Goal: Transaction & Acquisition: Purchase product/service

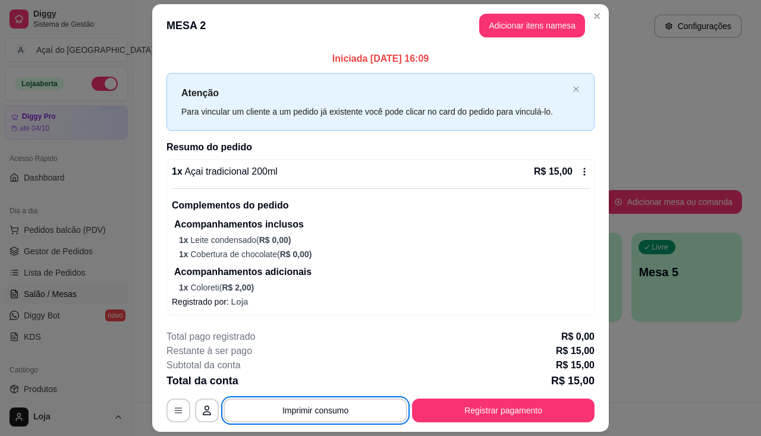
scroll to position [178, 0]
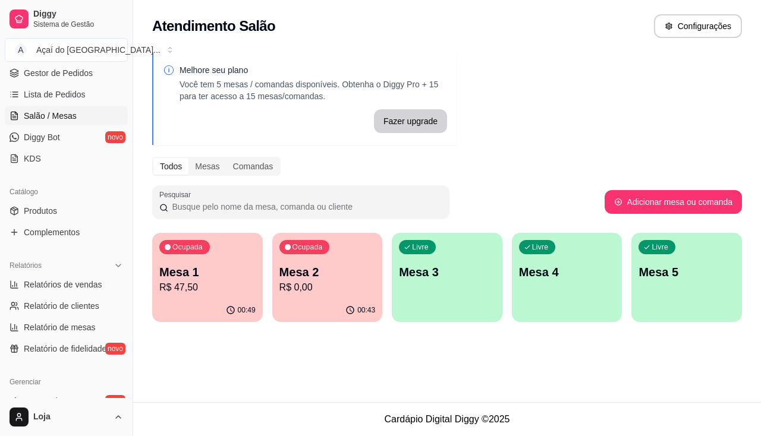
click at [322, 281] on p "R$ 0,00" at bounding box center [327, 288] width 96 height 14
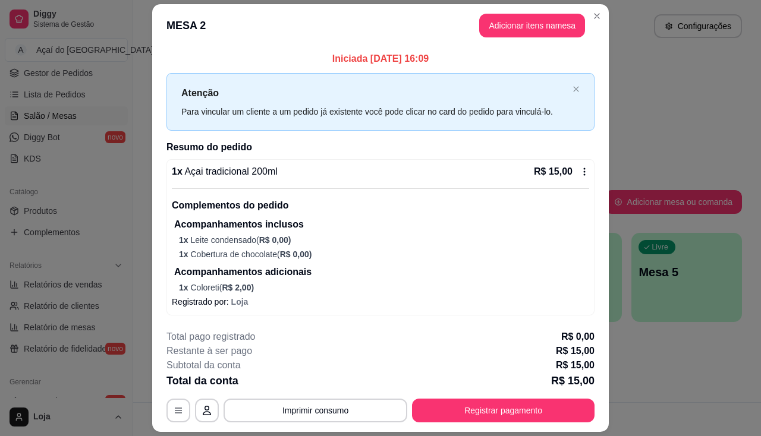
scroll to position [34, 0]
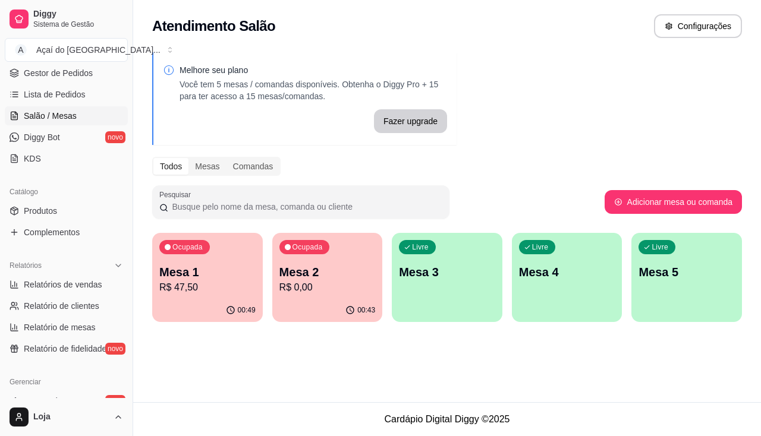
click at [170, 294] on p "R$ 47,50" at bounding box center [207, 288] width 96 height 14
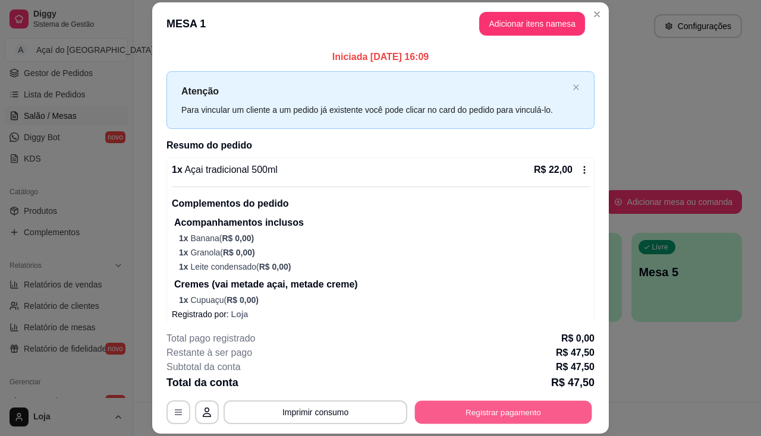
click at [441, 411] on button "Registrar pagamento" at bounding box center [503, 412] width 177 height 23
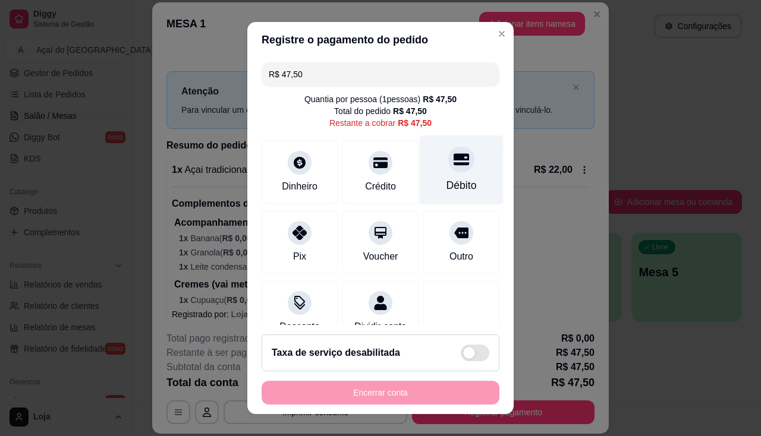
click at [453, 160] on icon at bounding box center [460, 159] width 15 height 12
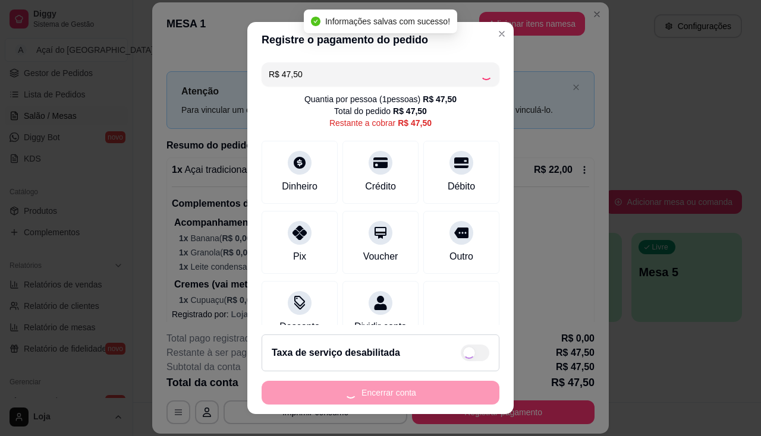
type input "R$ 0,00"
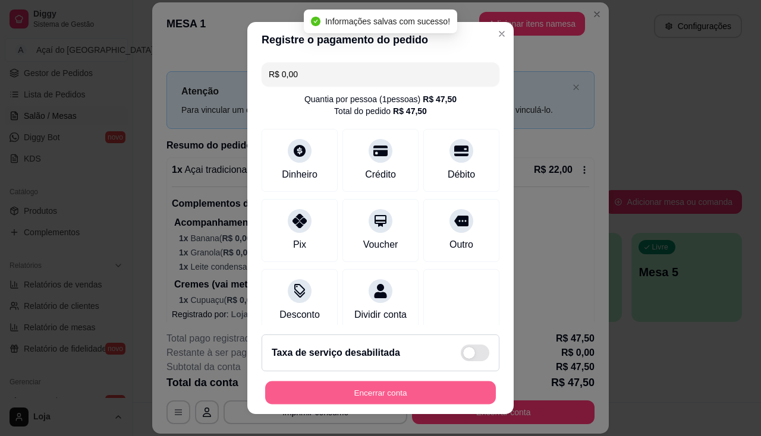
click at [423, 392] on button "Encerrar conta" at bounding box center [380, 393] width 231 height 23
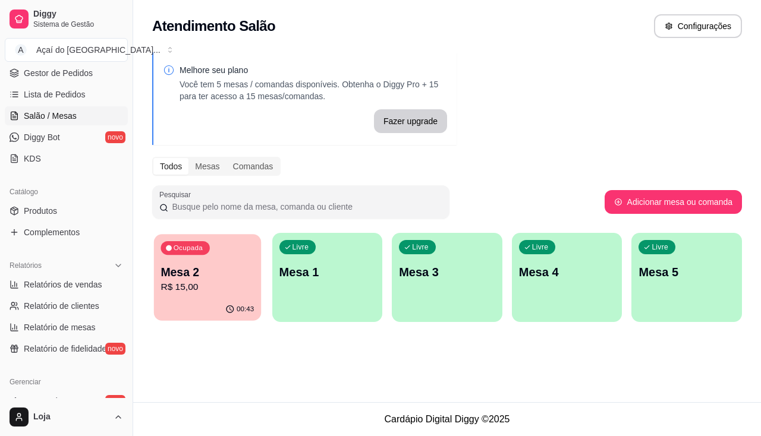
click at [184, 286] on p "R$ 15,00" at bounding box center [206, 288] width 93 height 14
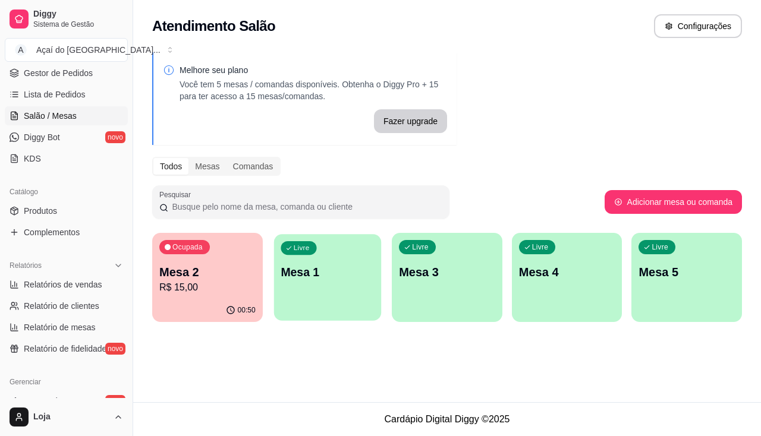
click at [283, 283] on div "Livre Mesa 1" at bounding box center [326, 270] width 107 height 73
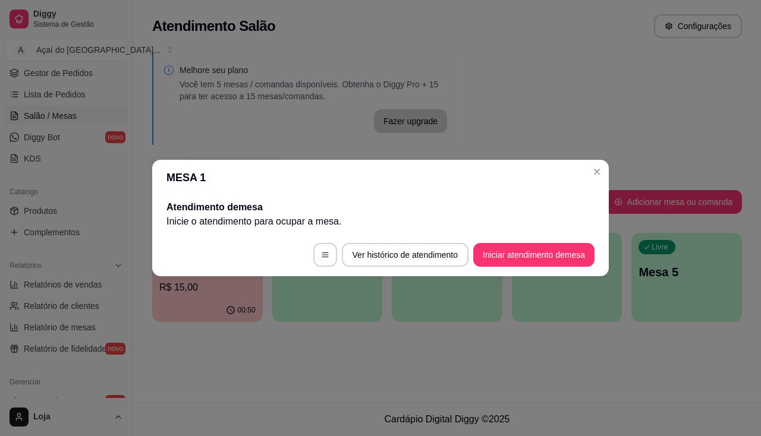
click at [509, 270] on footer "Ver histórico de atendimento Iniciar atendimento de mesa" at bounding box center [380, 255] width 456 height 43
click at [509, 267] on footer "Ver histórico de atendimento Iniciar atendimento de mesa" at bounding box center [380, 255] width 456 height 43
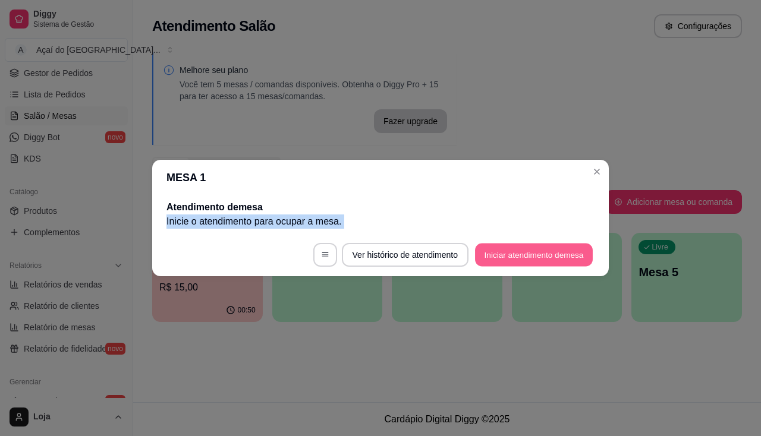
click at [506, 245] on button "Iniciar atendimento de mesa" at bounding box center [534, 255] width 118 height 23
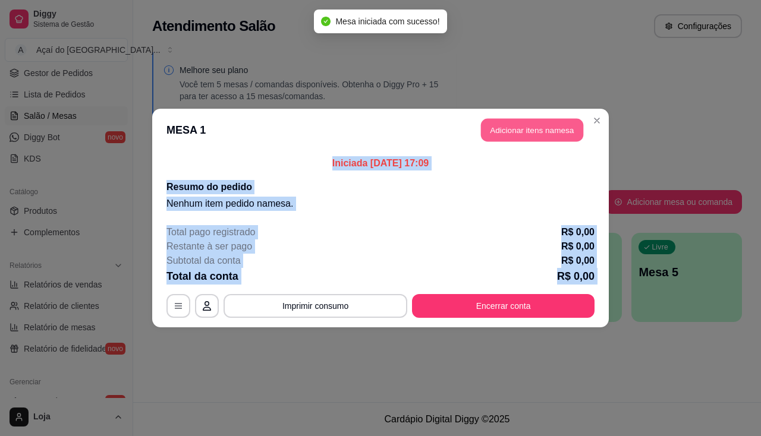
click at [510, 131] on button "Adicionar itens na mesa" at bounding box center [532, 130] width 102 height 23
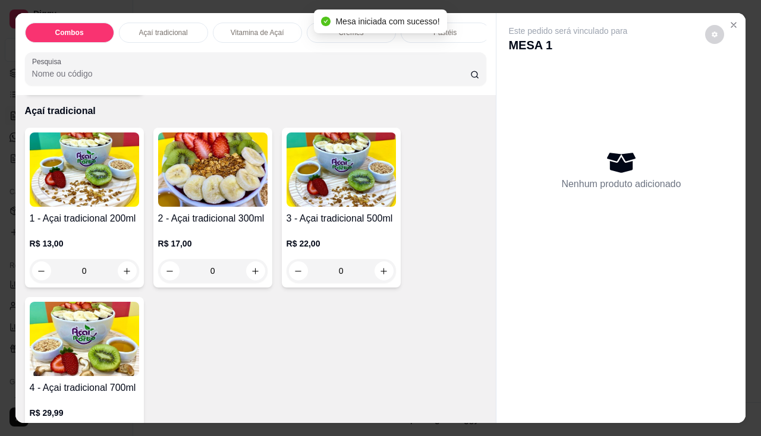
scroll to position [297, 0]
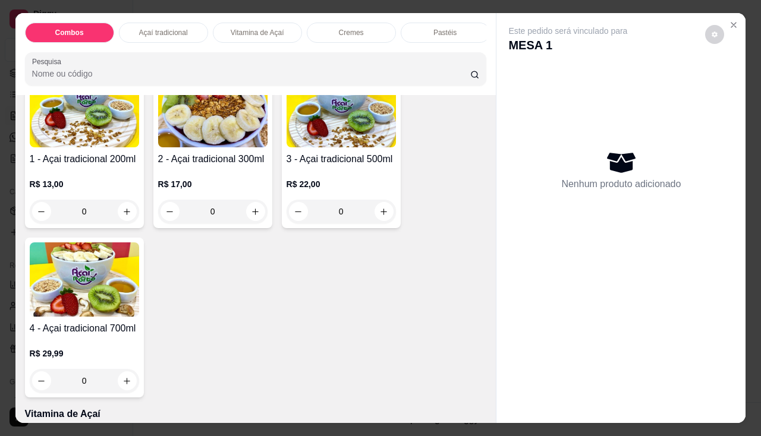
click at [240, 174] on div "R$ 17,00 0" at bounding box center [212, 194] width 109 height 57
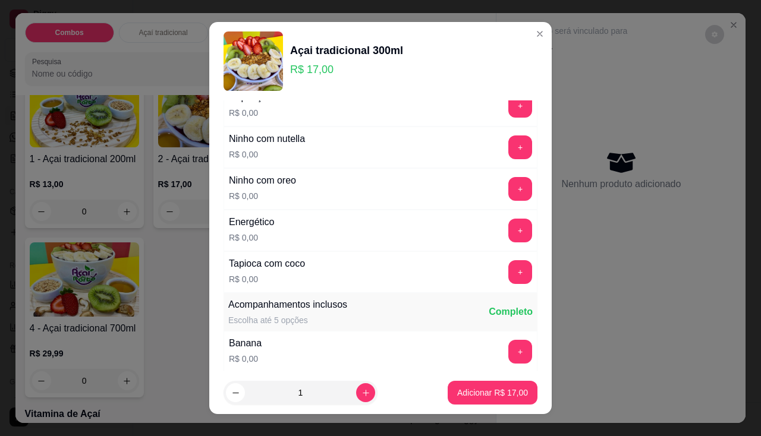
scroll to position [178, 0]
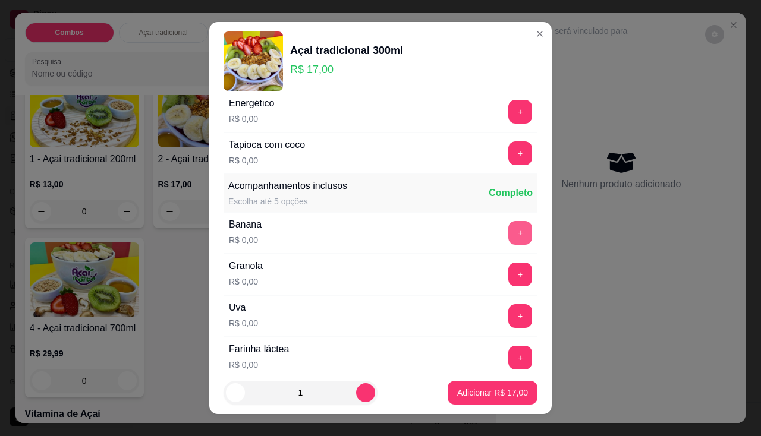
click at [508, 237] on button "+" at bounding box center [520, 233] width 24 height 24
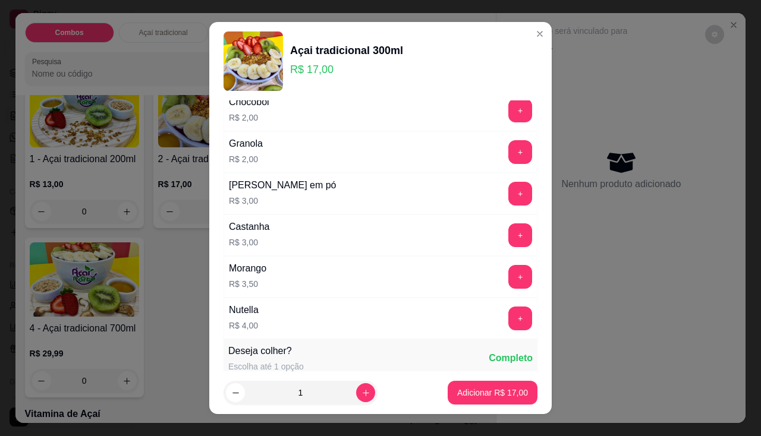
scroll to position [1248, 0]
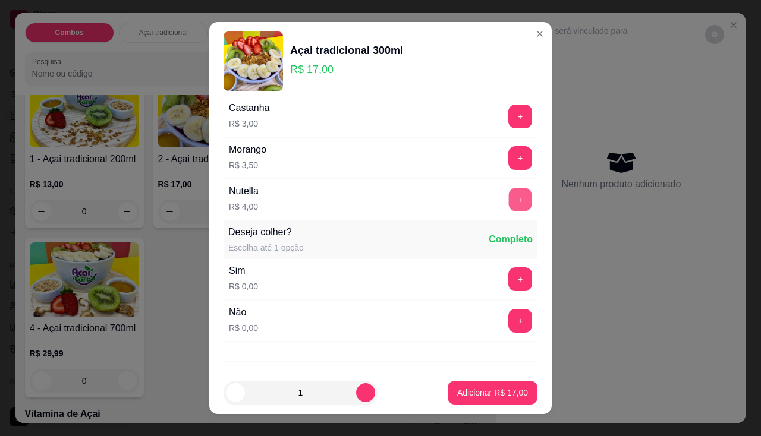
click at [509, 194] on button "+" at bounding box center [520, 199] width 23 height 23
click at [467, 387] on p "Adicionar R$ 21,00" at bounding box center [492, 393] width 71 height 12
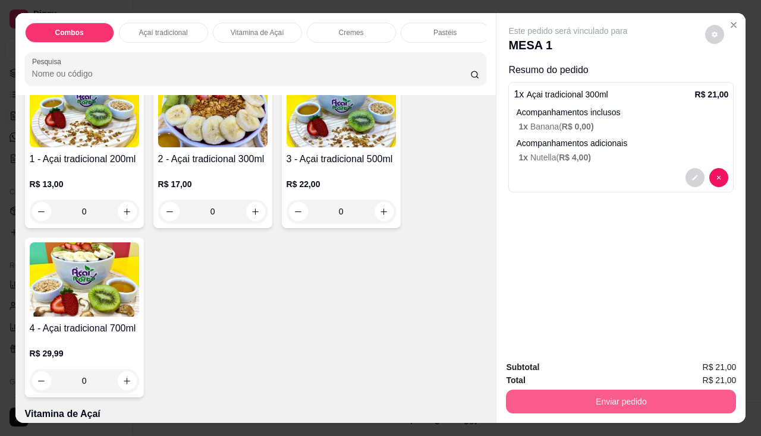
click at [525, 404] on button "Enviar pedido" at bounding box center [621, 402] width 230 height 24
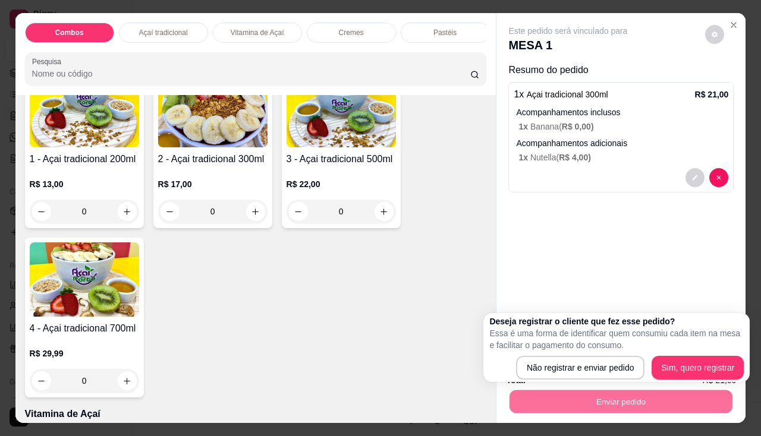
click at [530, 382] on div "Deseja registrar o cliente que fez esse pedido? Essa é uma forma de identificar…" at bounding box center [616, 347] width 266 height 69
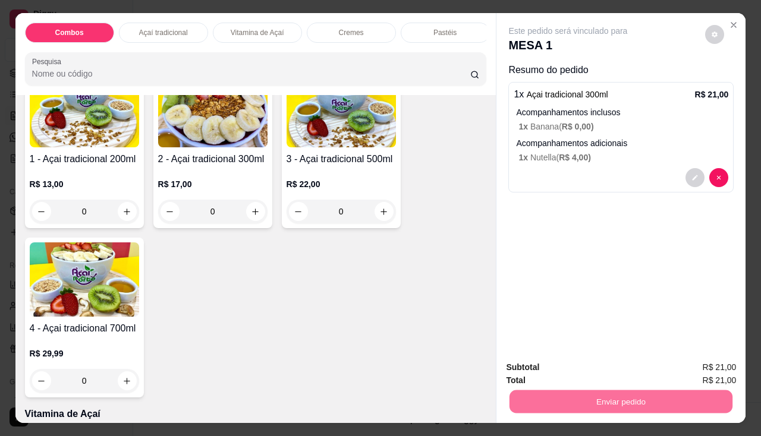
click at [534, 365] on button "Não registrar e enviar pedido" at bounding box center [582, 368] width 120 height 22
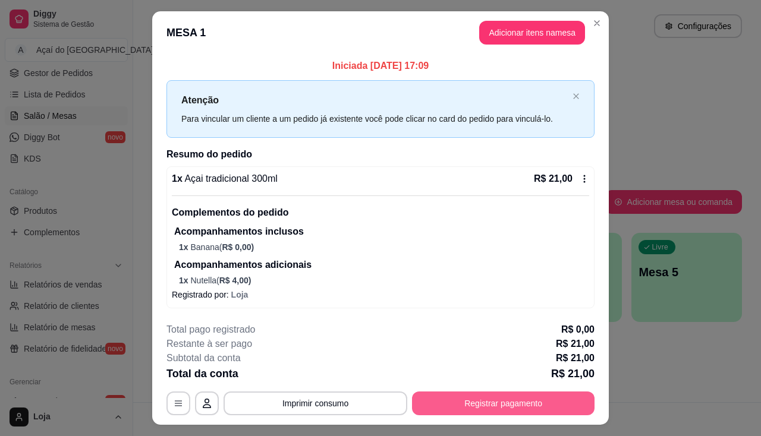
click at [455, 408] on button "Registrar pagamento" at bounding box center [503, 404] width 182 height 24
click at [478, 400] on button "Registrar pagamento" at bounding box center [503, 403] width 177 height 23
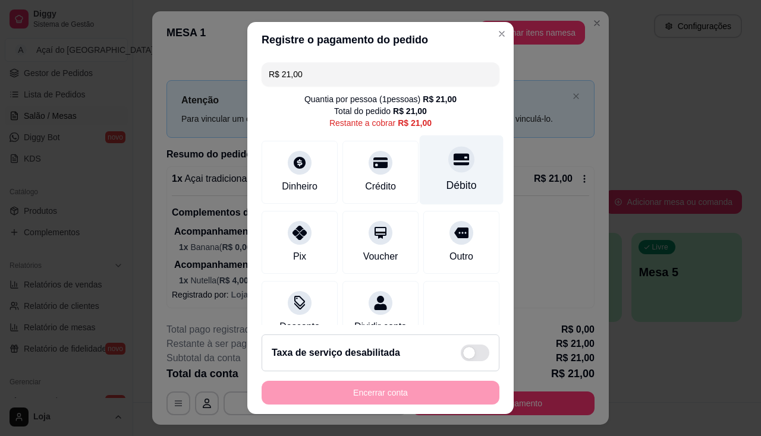
click at [446, 179] on div "Débito" at bounding box center [461, 185] width 30 height 15
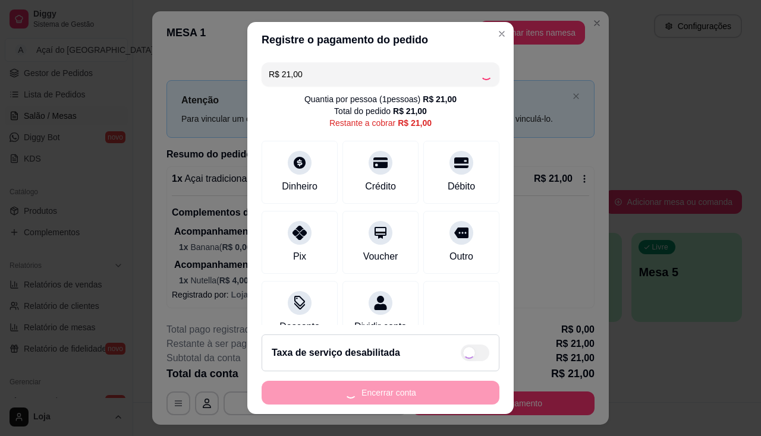
type input "R$ 0,00"
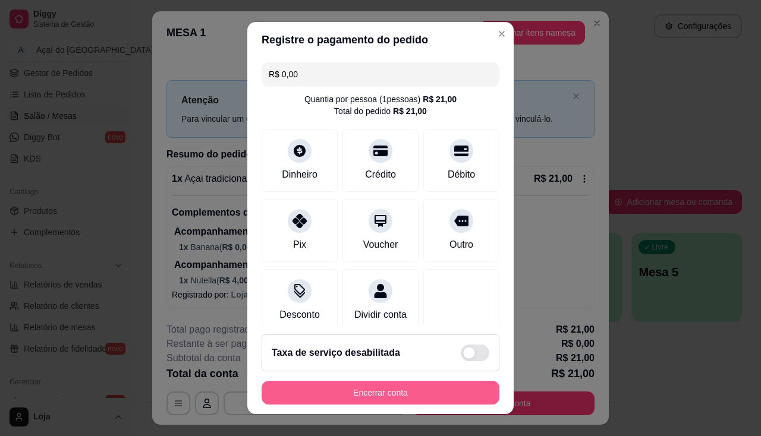
click at [330, 389] on button "Encerrar conta" at bounding box center [381, 393] width 238 height 24
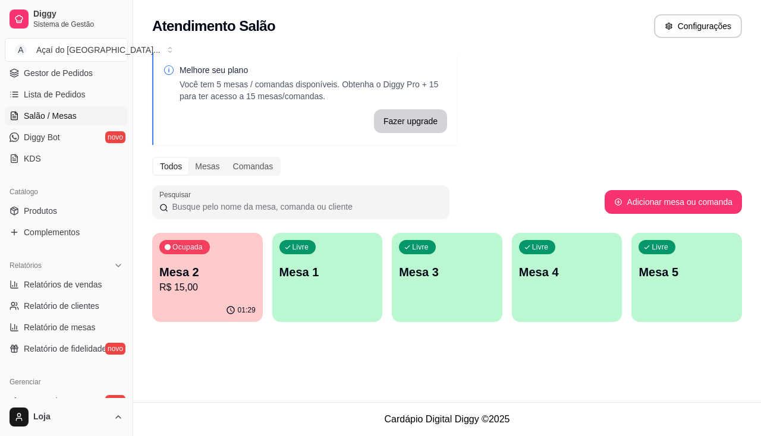
click at [175, 271] on p "Mesa 2" at bounding box center [207, 272] width 96 height 17
click at [303, 286] on div "Livre Mesa 1" at bounding box center [326, 270] width 107 height 73
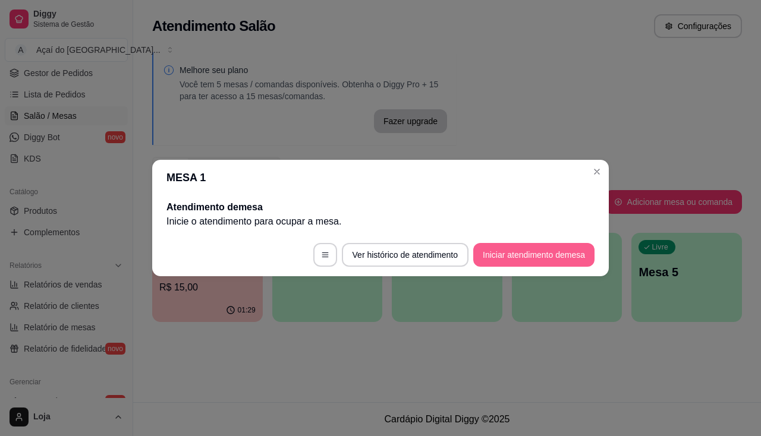
click at [500, 250] on button "Iniciar atendimento de mesa" at bounding box center [533, 255] width 121 height 24
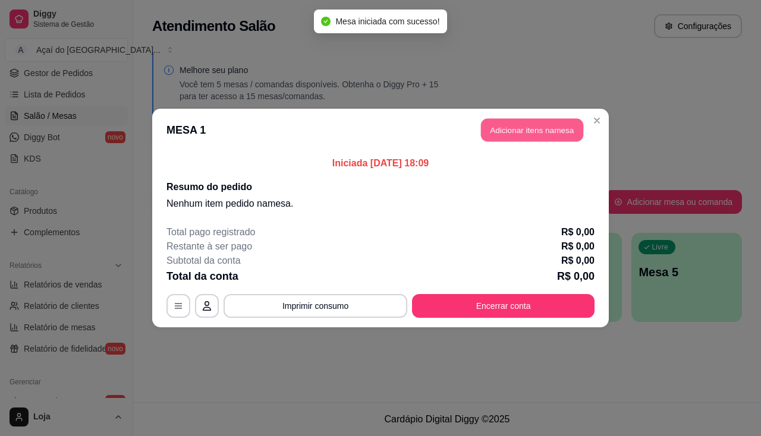
click at [519, 133] on button "Adicionar itens na mesa" at bounding box center [532, 130] width 102 height 23
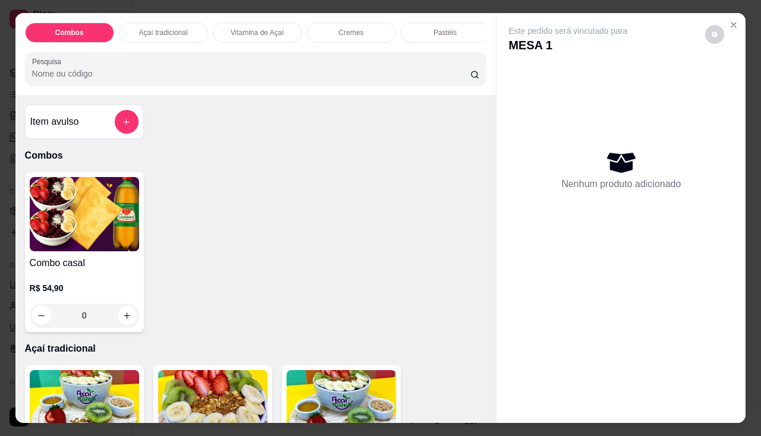
scroll to position [29, 0]
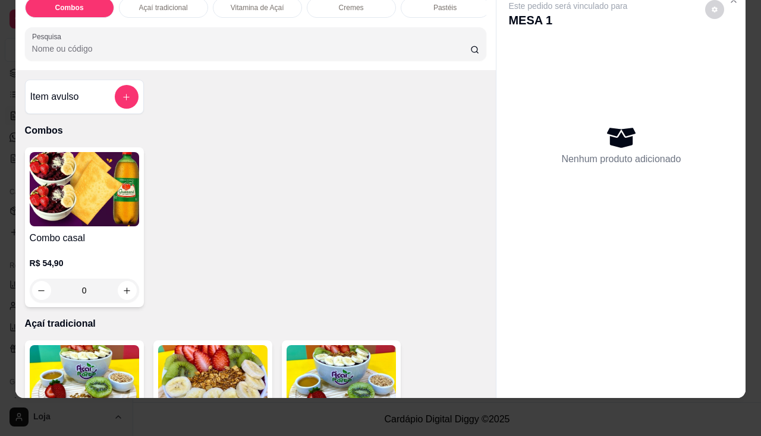
click at [210, 353] on img at bounding box center [212, 382] width 109 height 74
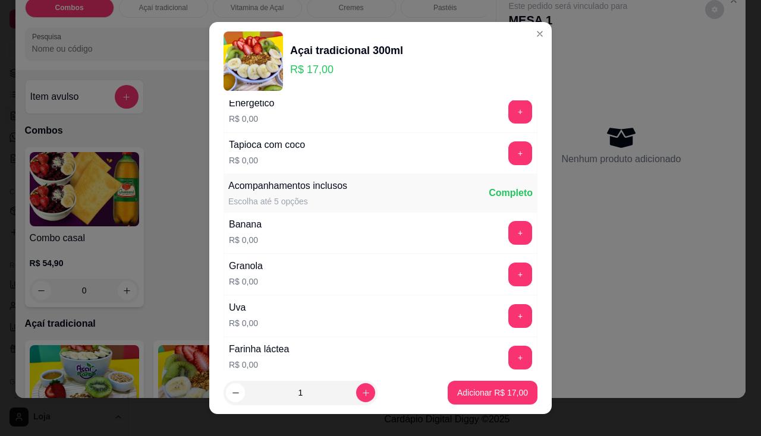
scroll to position [238, 0]
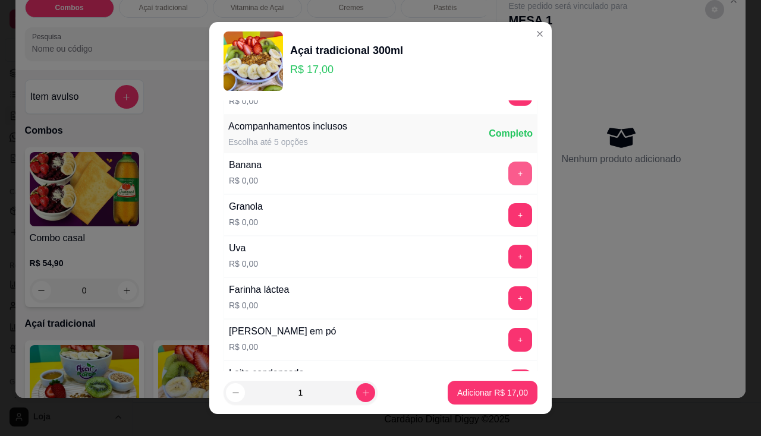
click at [508, 171] on button "+" at bounding box center [520, 174] width 24 height 24
click at [509, 220] on button "+" at bounding box center [520, 214] width 23 height 23
click at [509, 257] on button "+" at bounding box center [520, 257] width 24 height 24
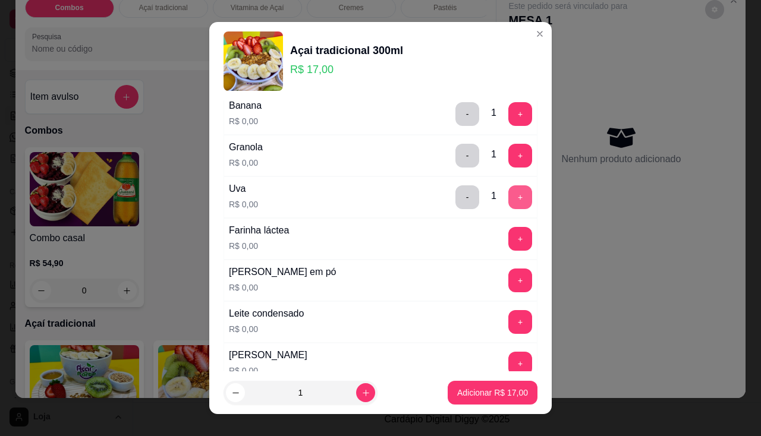
scroll to position [357, 0]
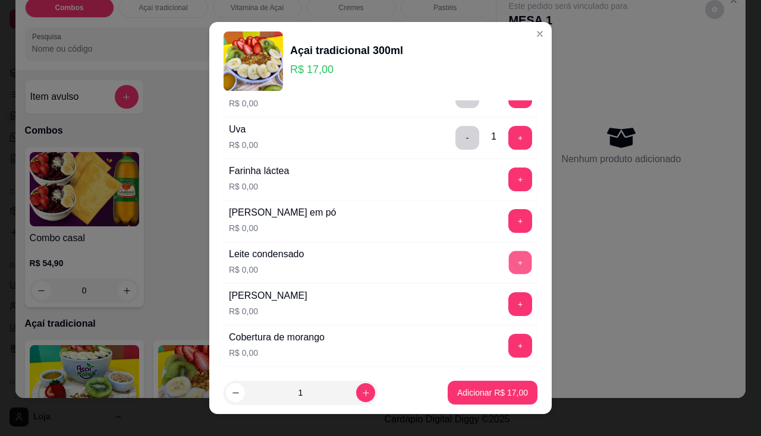
click at [509, 256] on button "+" at bounding box center [520, 262] width 23 height 23
click at [508, 301] on button "+" at bounding box center [520, 304] width 24 height 24
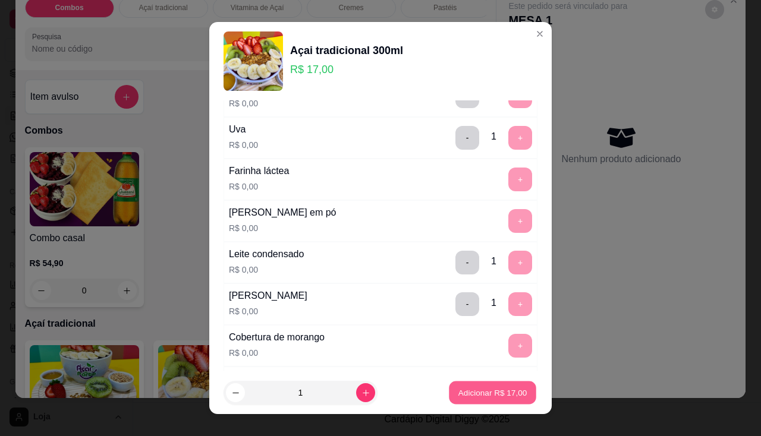
click at [461, 392] on p "Adicionar R$ 17,00" at bounding box center [492, 393] width 69 height 11
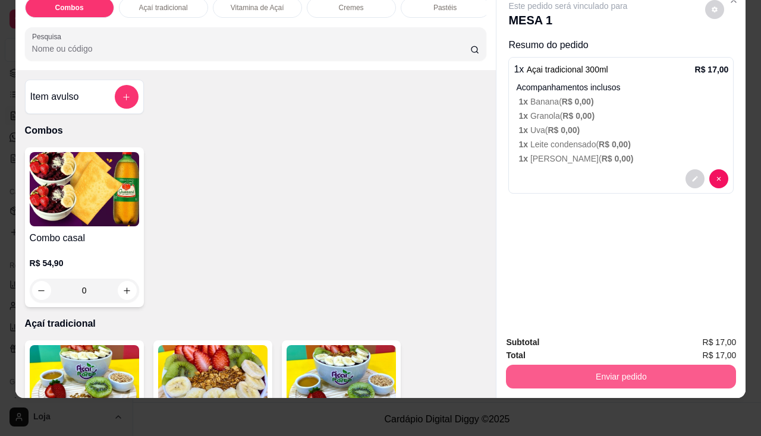
click at [568, 365] on button "Enviar pedido" at bounding box center [621, 377] width 230 height 24
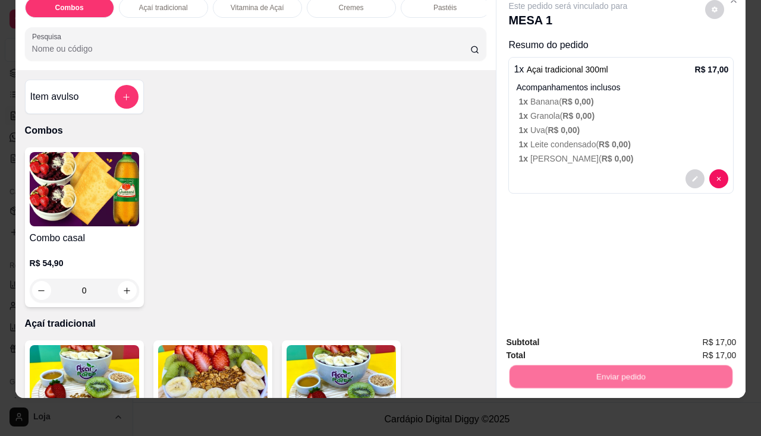
click at [569, 338] on button "Não registrar e enviar pedido" at bounding box center [582, 339] width 120 height 22
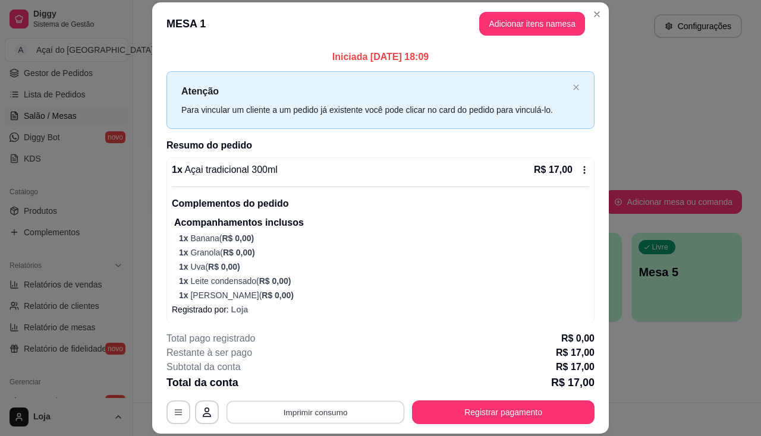
click at [316, 406] on button "Imprimir consumo" at bounding box center [315, 412] width 178 height 23
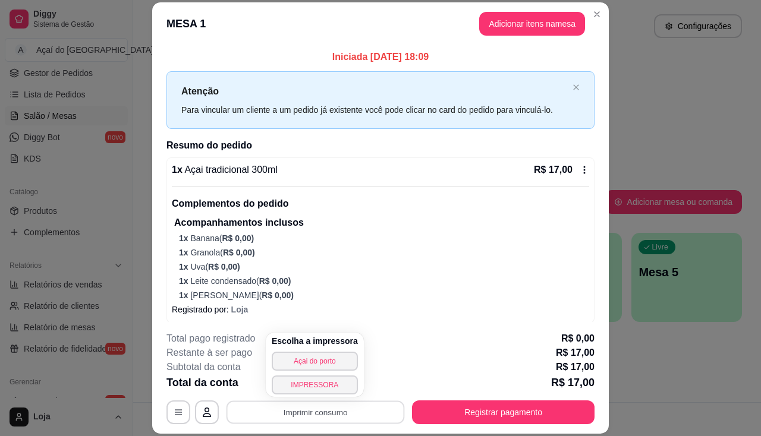
click at [509, 9] on header "MESA 1 Adicionar itens na mesa" at bounding box center [380, 23] width 456 height 43
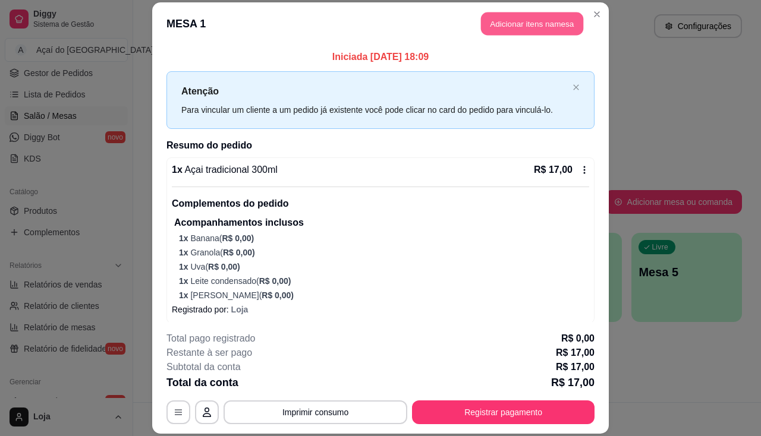
click at [507, 24] on button "Adicionar itens na mesa" at bounding box center [532, 23] width 102 height 23
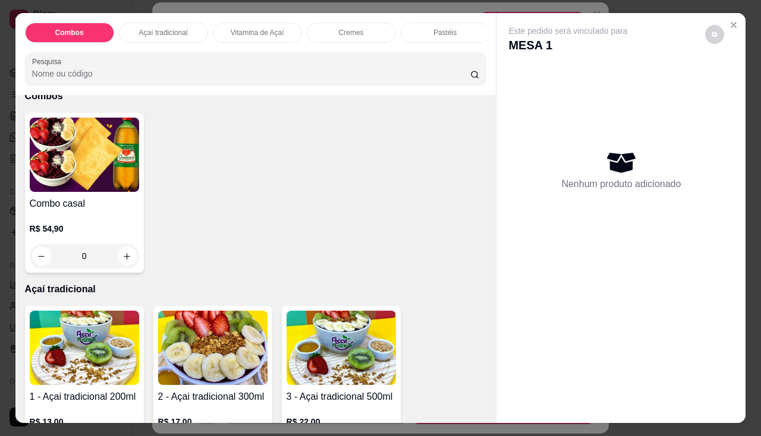
scroll to position [119, 0]
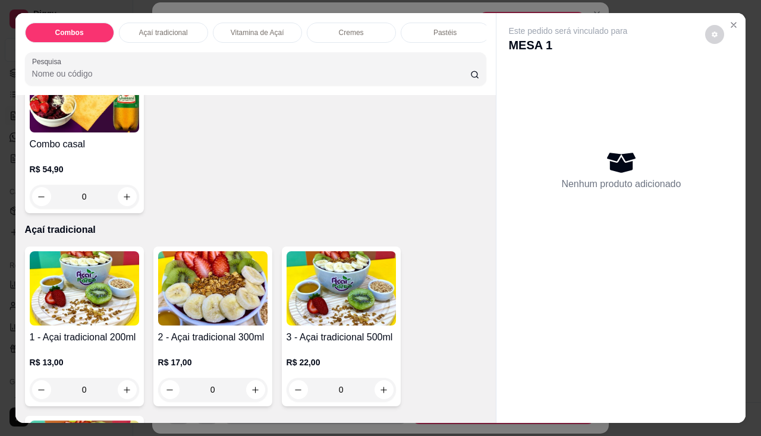
click at [197, 335] on h4 "2 - Açai tradicional 300ml" at bounding box center [212, 337] width 109 height 14
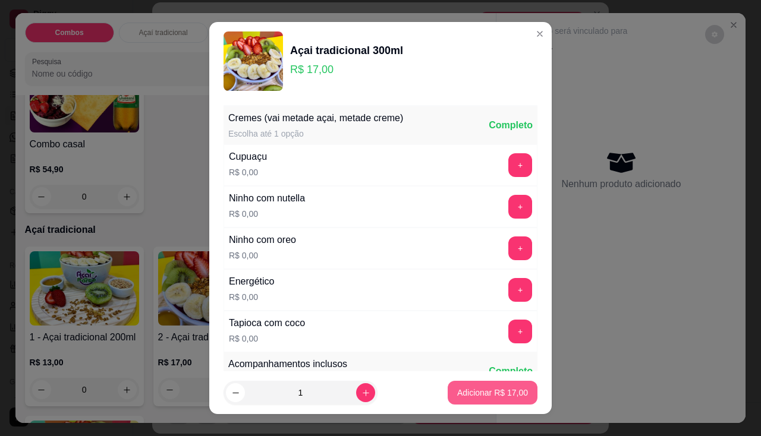
click at [458, 392] on p "Adicionar R$ 17,00" at bounding box center [492, 393] width 71 height 12
type input "1"
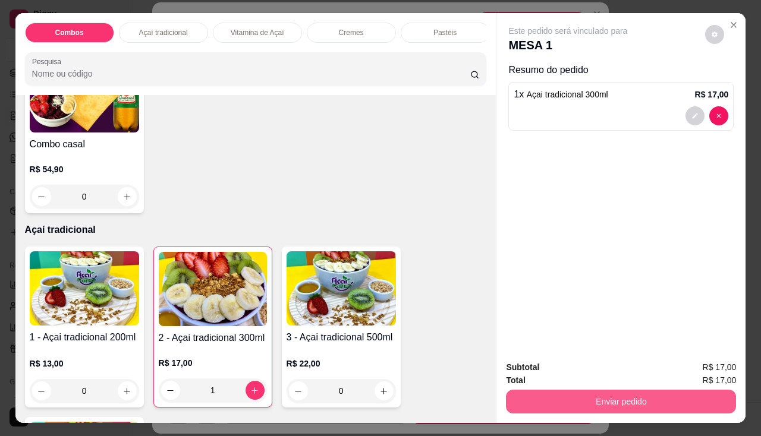
click at [553, 395] on button "Enviar pedido" at bounding box center [621, 402] width 230 height 24
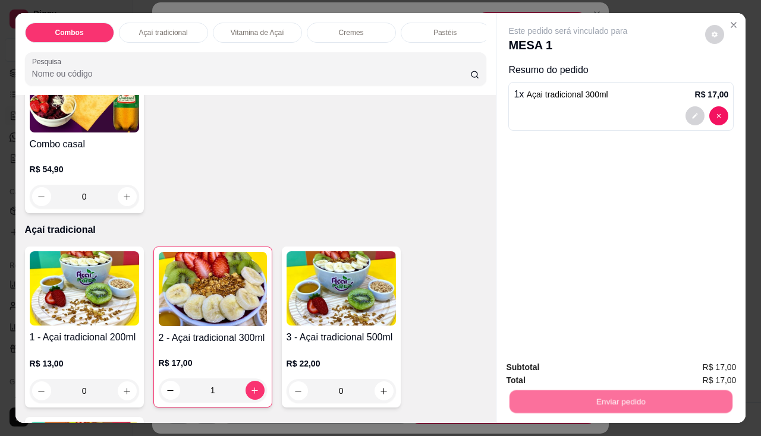
click at [563, 368] on button "Não registrar e enviar pedido" at bounding box center [582, 368] width 120 height 22
